Goal: Check status

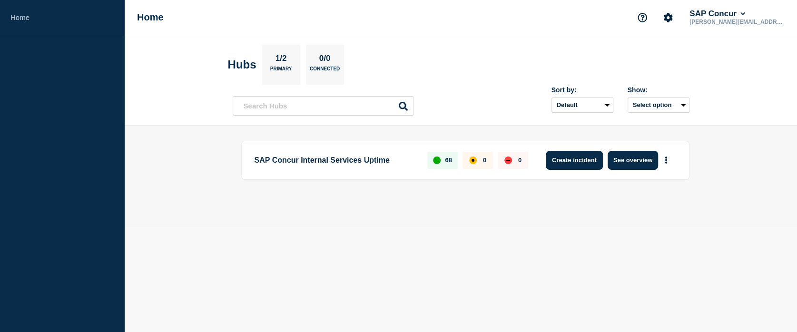
click at [582, 161] on button "Create incident" at bounding box center [574, 160] width 57 height 19
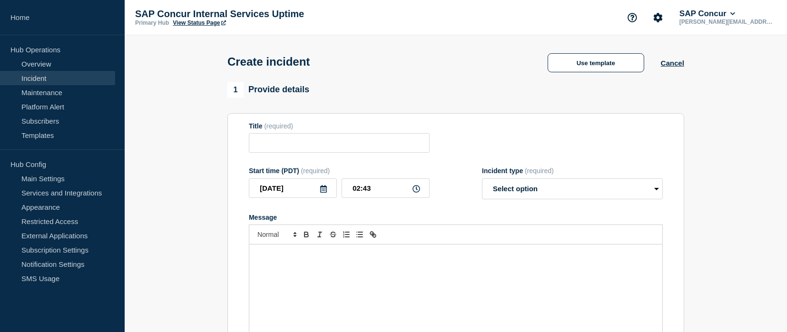
click at [569, 163] on form "Title (required) Start time (PDT) (required) [DATE] 02:43 Incident type (requir…" at bounding box center [456, 240] width 414 height 237
click at [50, 88] on link "Maintenance" at bounding box center [57, 92] width 115 height 14
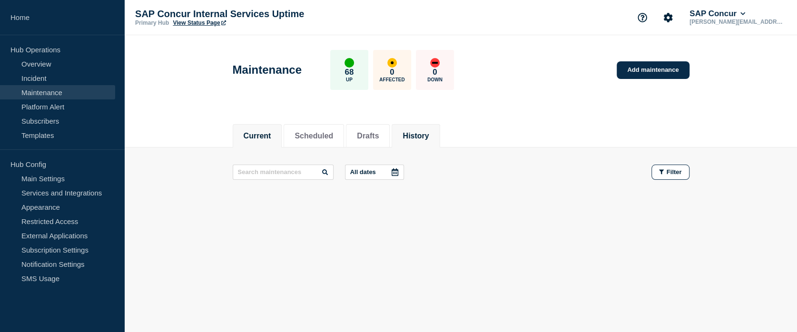
click at [422, 140] on button "History" at bounding box center [415, 136] width 26 height 9
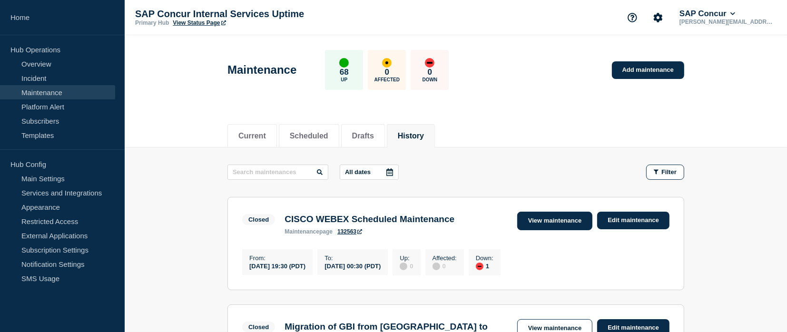
click at [559, 225] on link "View maintenance" at bounding box center [554, 221] width 75 height 19
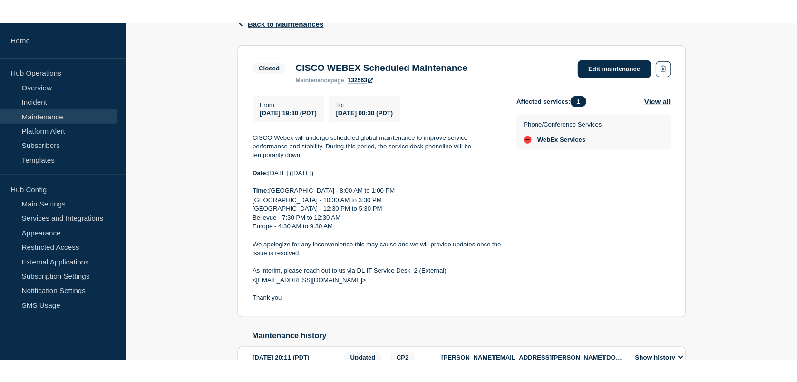
scroll to position [153, 0]
